Goal: Check status: Check status

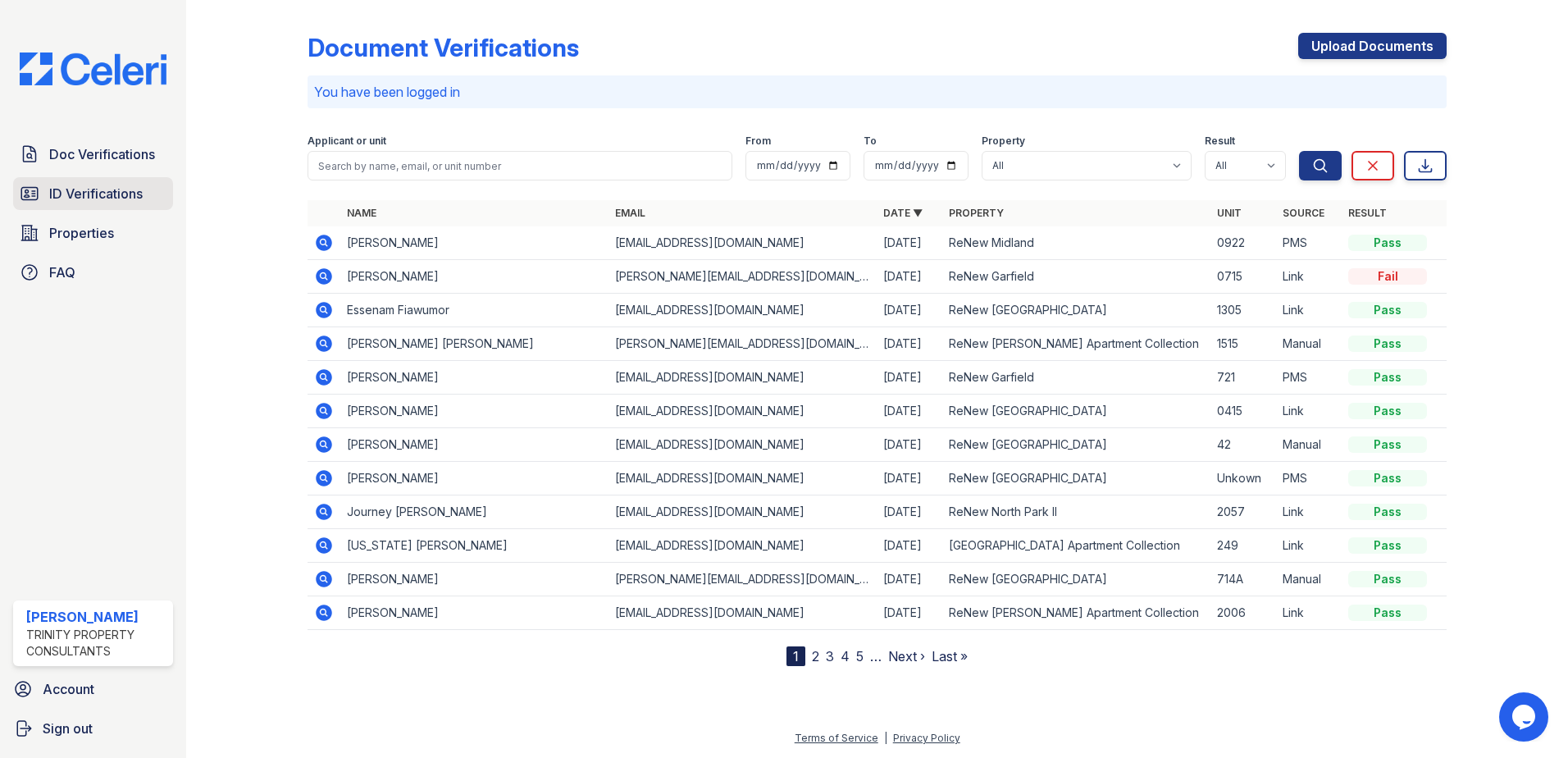
click at [102, 198] on span "ID Verifications" at bounding box center [96, 193] width 93 height 20
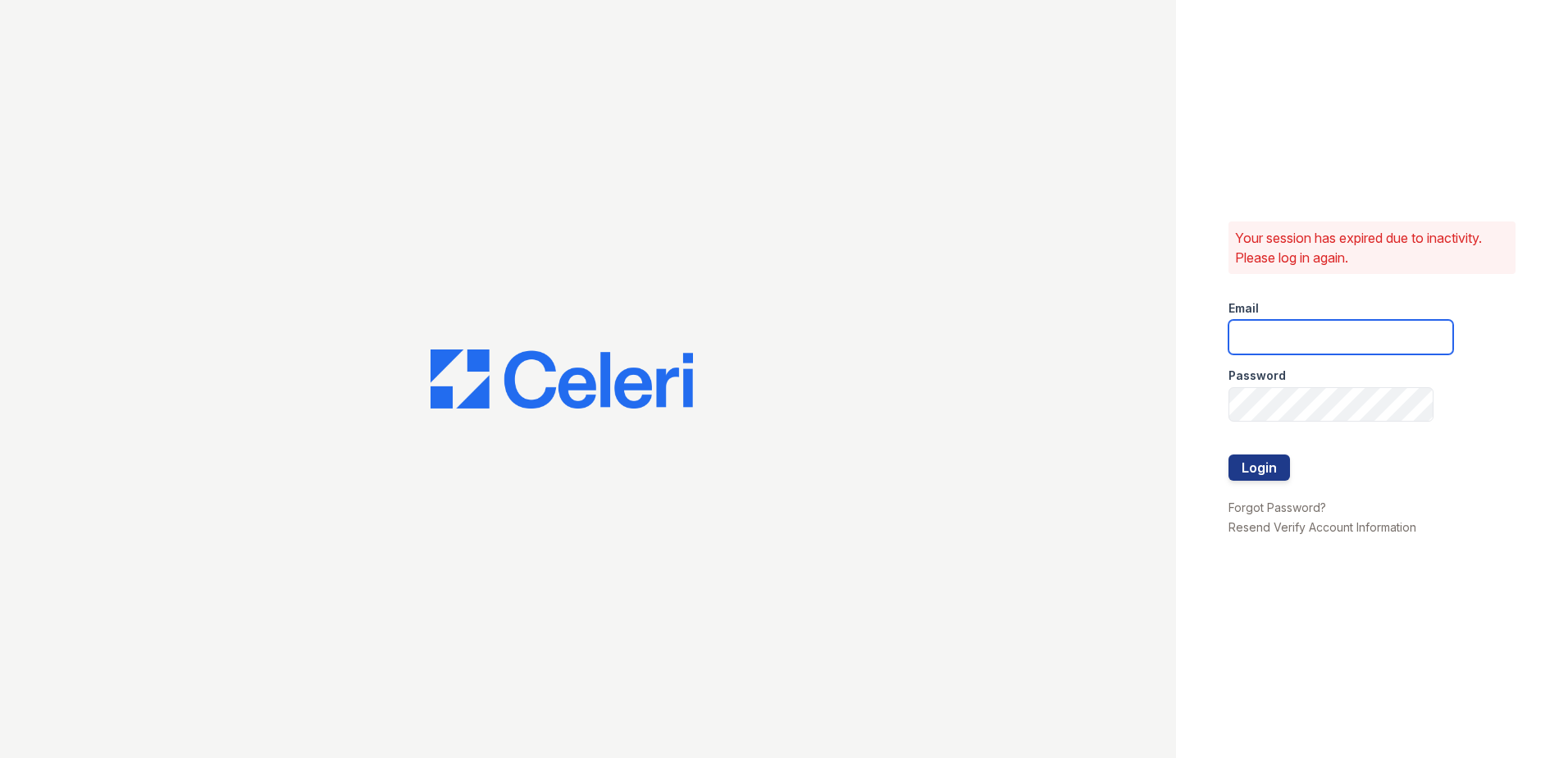
type input "scraig@trinity-pm.com"
click at [1276, 464] on button "Login" at bounding box center [1259, 468] width 62 height 27
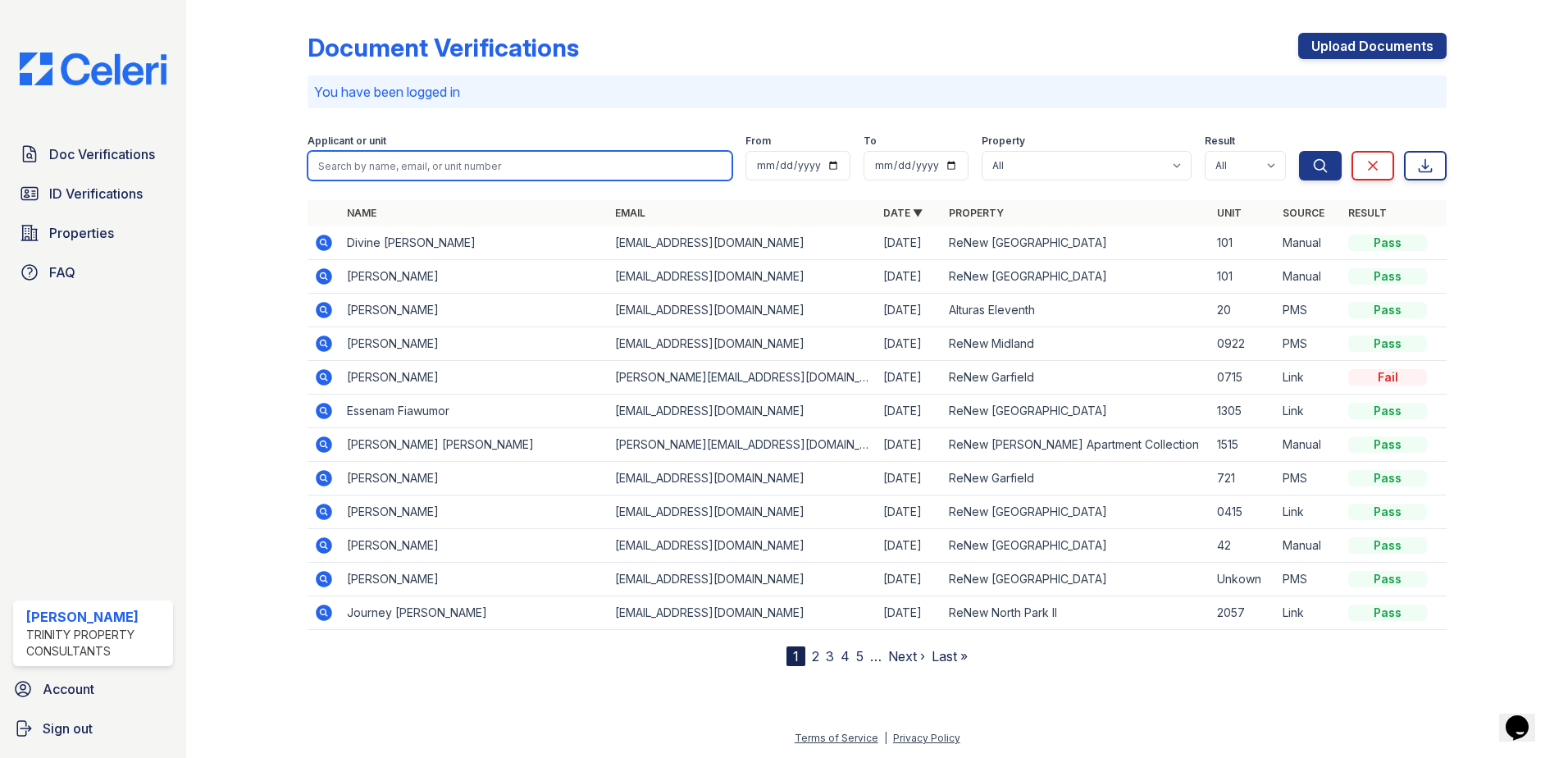
click at [381, 169] on input "search" at bounding box center [520, 165] width 425 height 30
type input "[PERSON_NAME]"
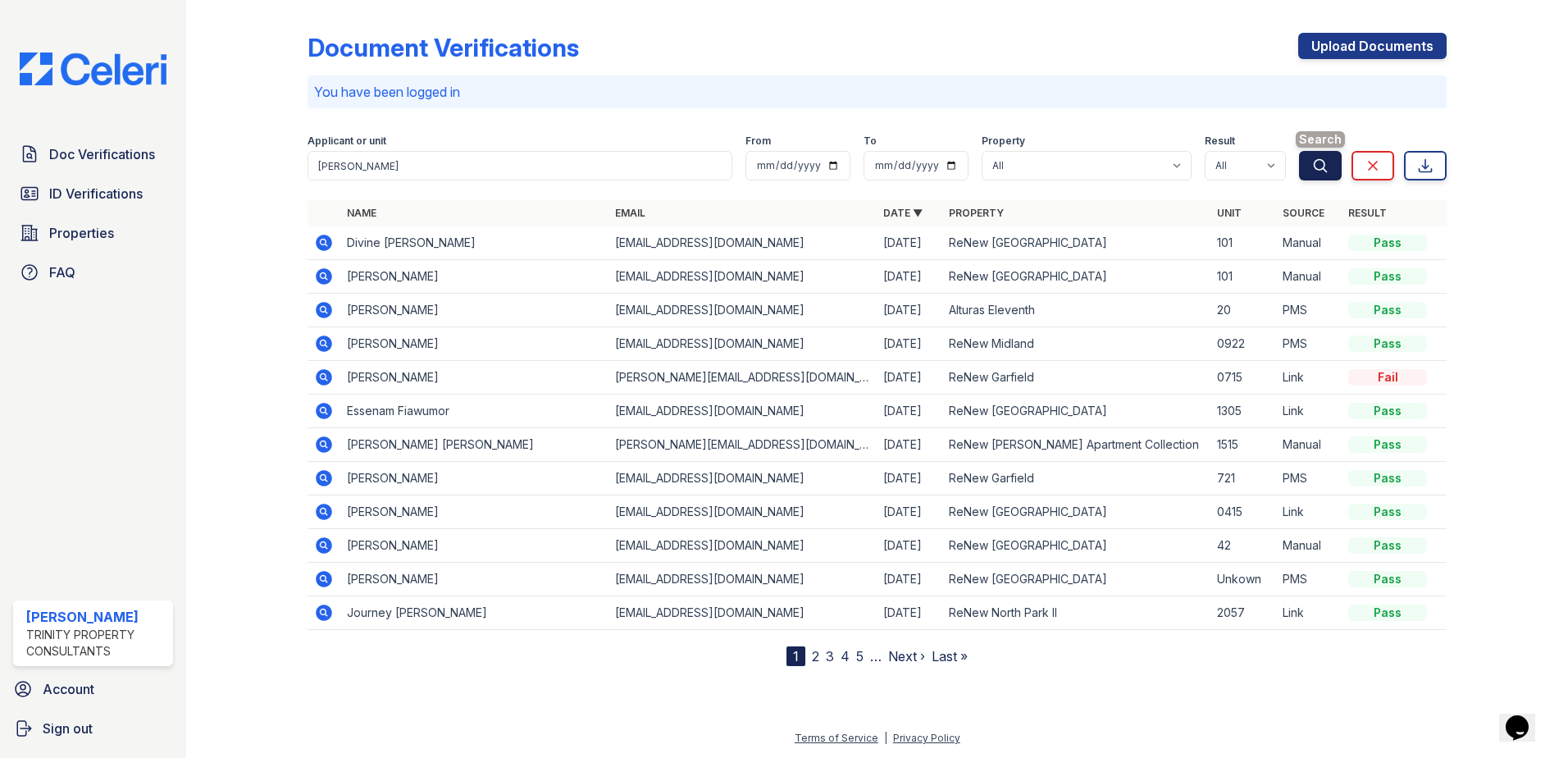
click at [1314, 167] on icon "submit" at bounding box center [1320, 165] width 16 height 16
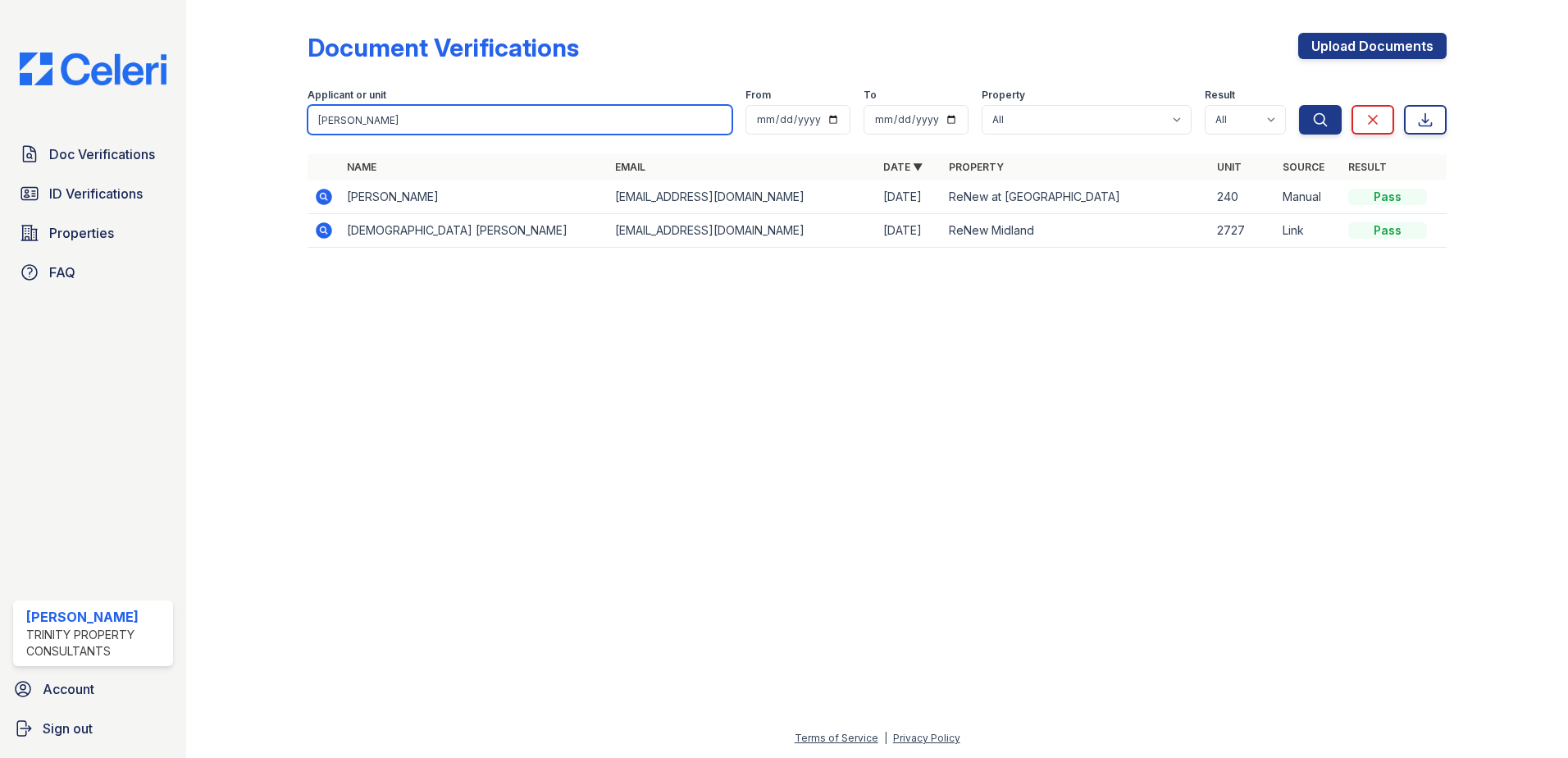
click at [710, 121] on input "[PERSON_NAME]" at bounding box center [520, 119] width 425 height 30
click at [713, 117] on input "[PERSON_NAME]" at bounding box center [520, 119] width 425 height 30
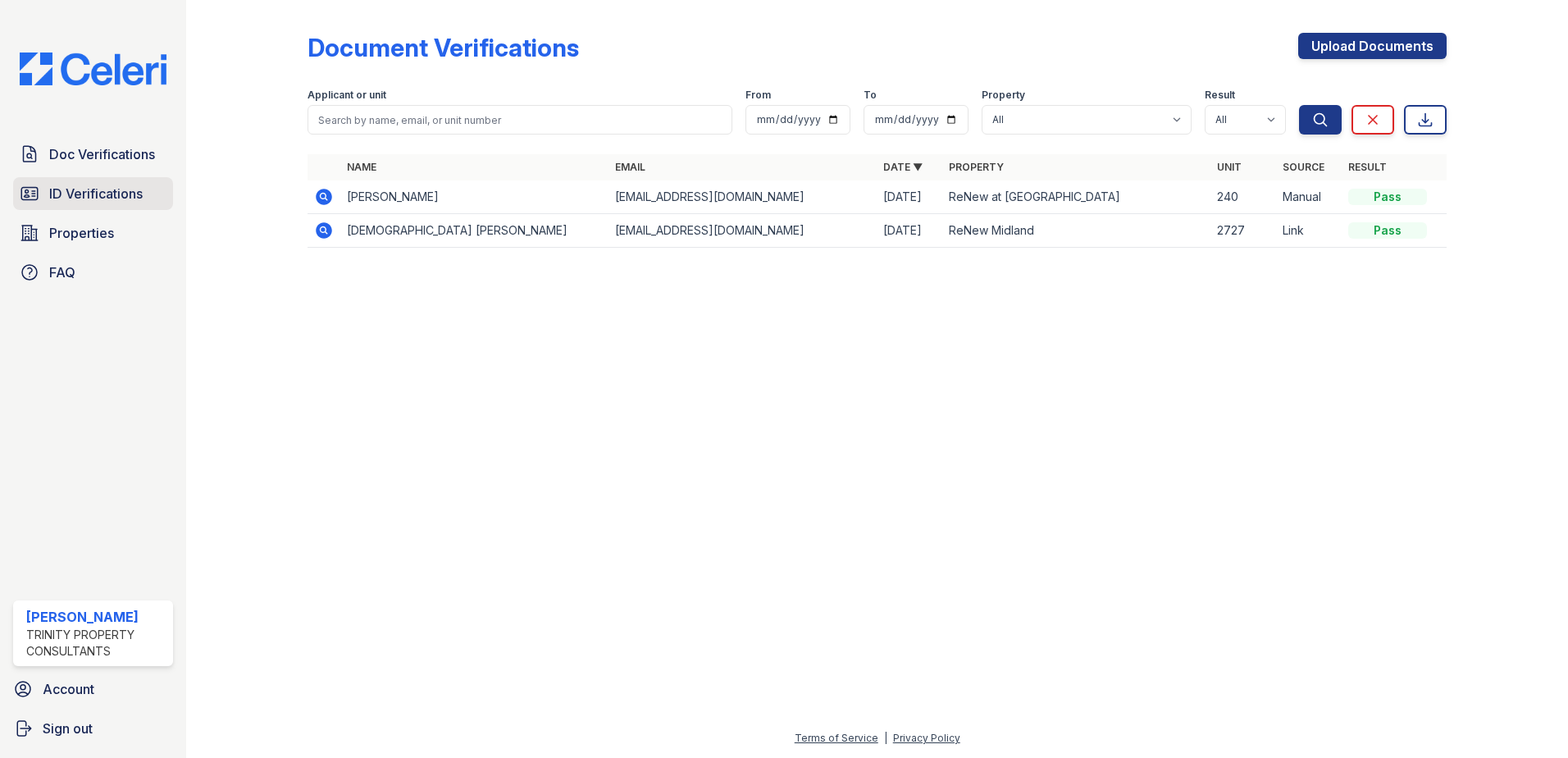
click at [91, 200] on span "ID Verifications" at bounding box center [96, 193] width 93 height 20
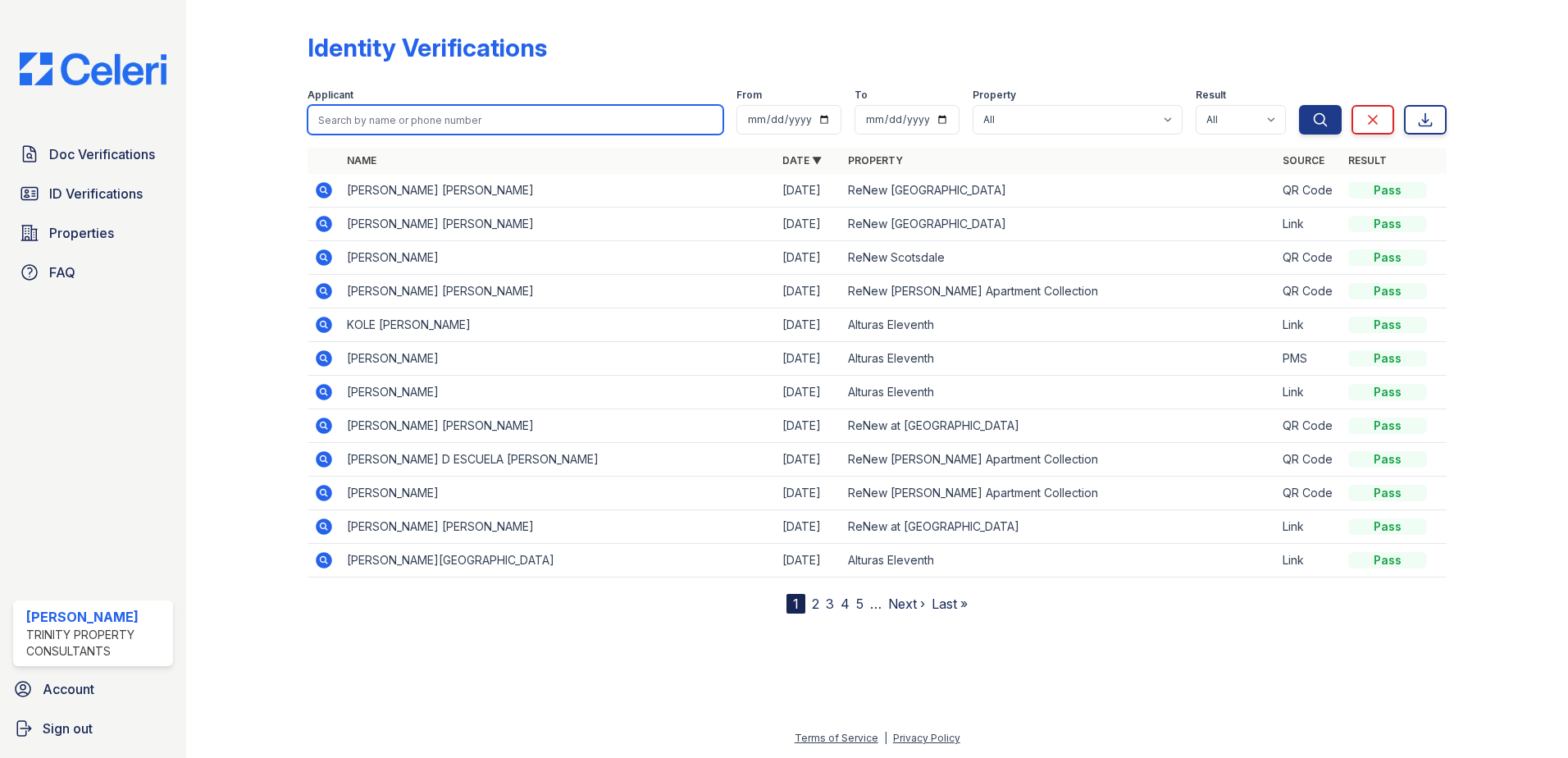
click at [364, 119] on input "search" at bounding box center [515, 119] width 416 height 30
click at [325, 260] on icon at bounding box center [324, 257] width 16 height 16
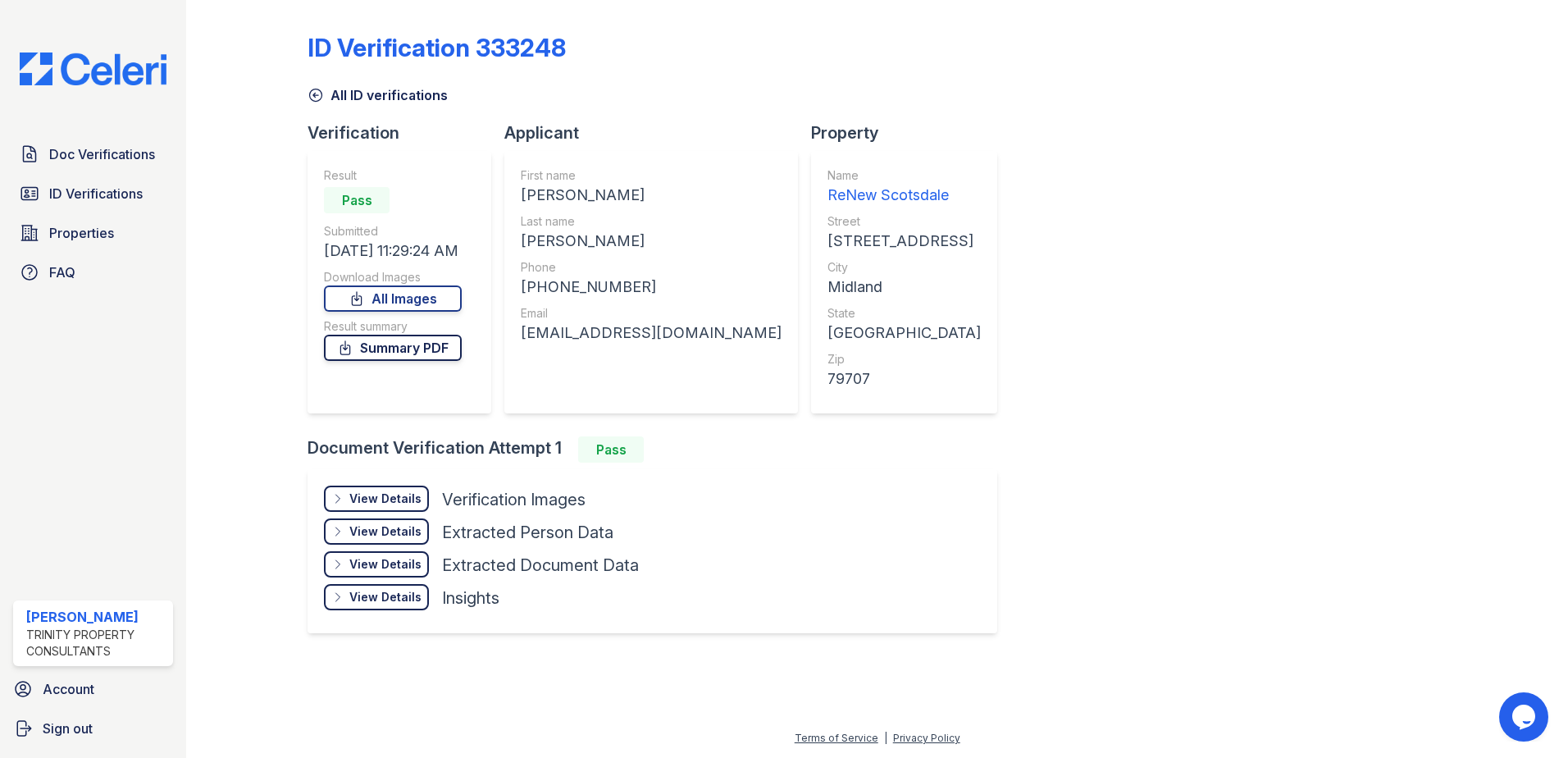
click at [382, 351] on link "Summary PDF" at bounding box center [392, 348] width 138 height 27
click at [315, 88] on icon at bounding box center [315, 94] width 16 height 16
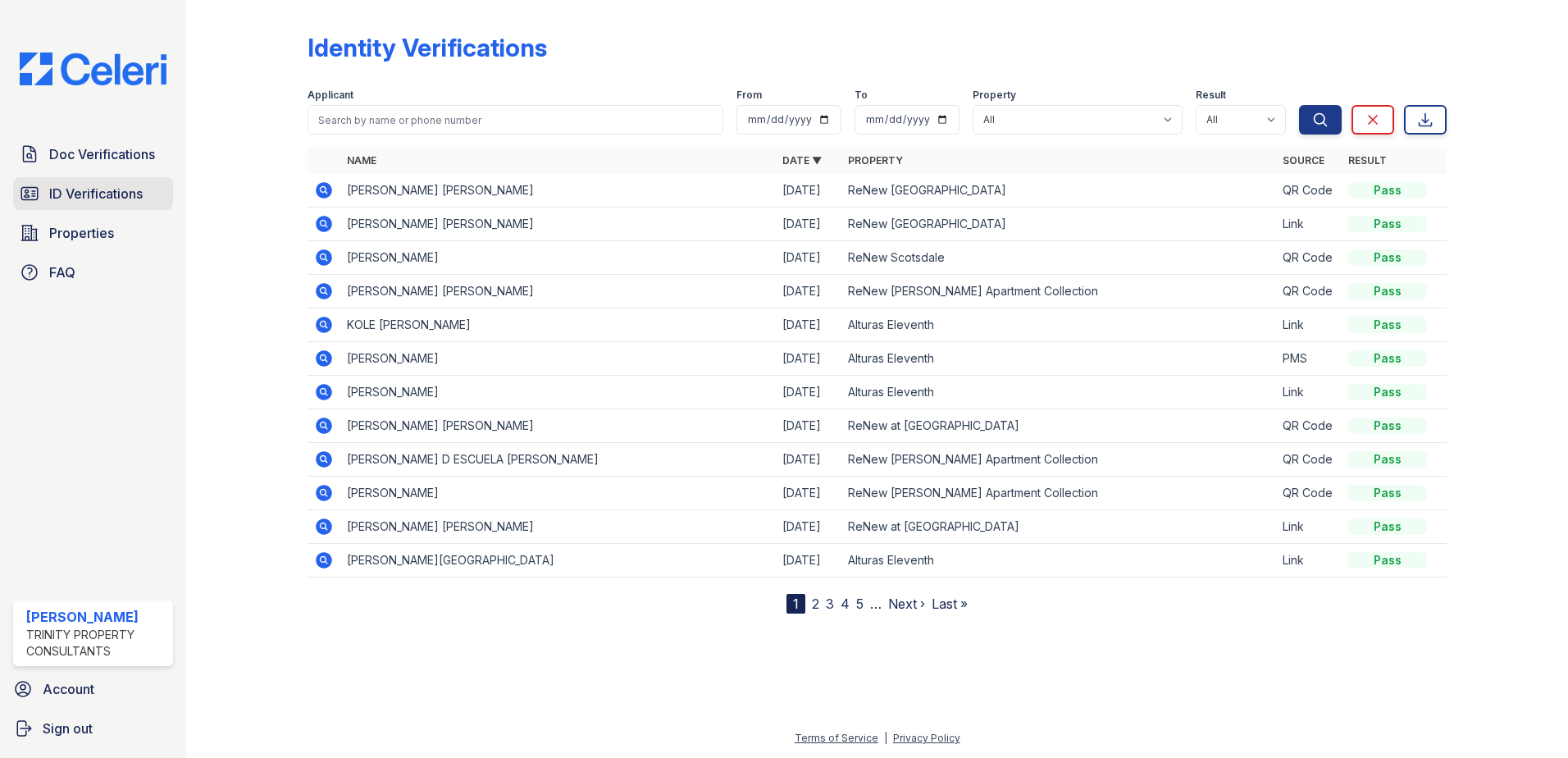
click at [107, 194] on span "ID Verifications" at bounding box center [96, 193] width 93 height 20
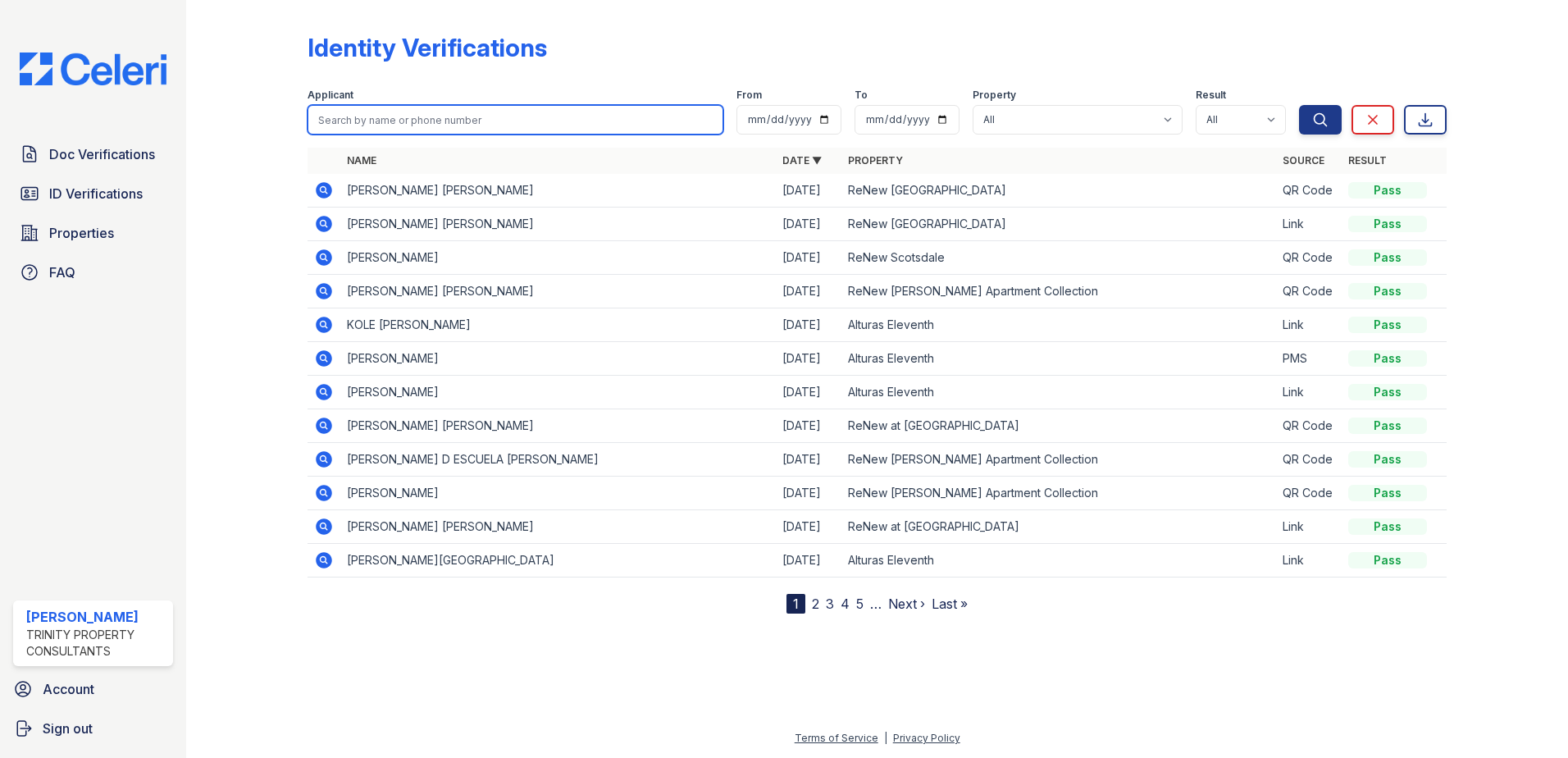
click at [369, 122] on input "search" at bounding box center [515, 119] width 416 height 30
type input "[PERSON_NAME]"
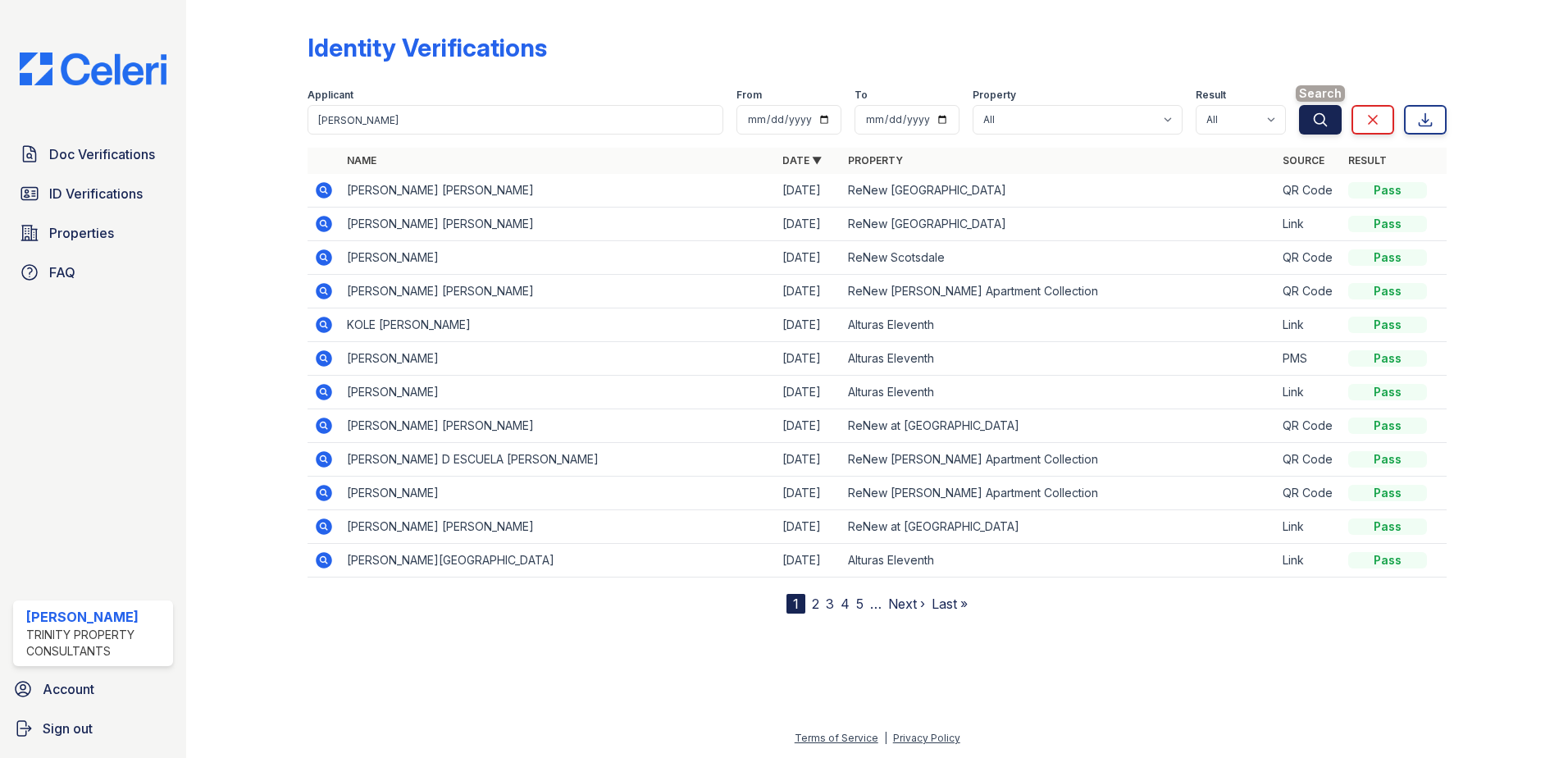
click at [1327, 115] on icon "submit" at bounding box center [1320, 119] width 16 height 16
